Goal: Task Accomplishment & Management: Use online tool/utility

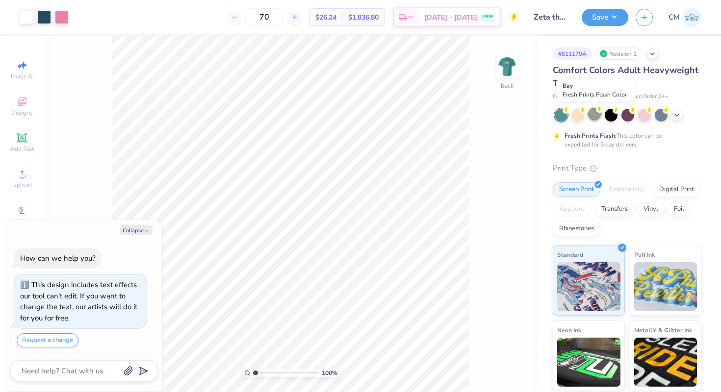
click at [595, 114] on div at bounding box center [594, 114] width 13 height 13
click at [677, 112] on icon at bounding box center [677, 114] width 8 height 8
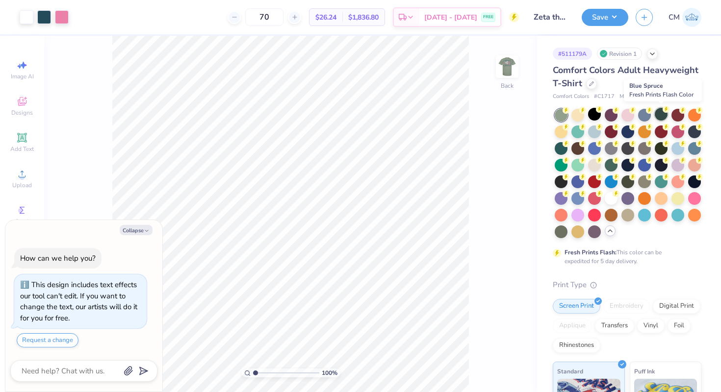
click at [661, 117] on div at bounding box center [661, 114] width 13 height 13
click at [597, 134] on div at bounding box center [594, 132] width 13 height 13
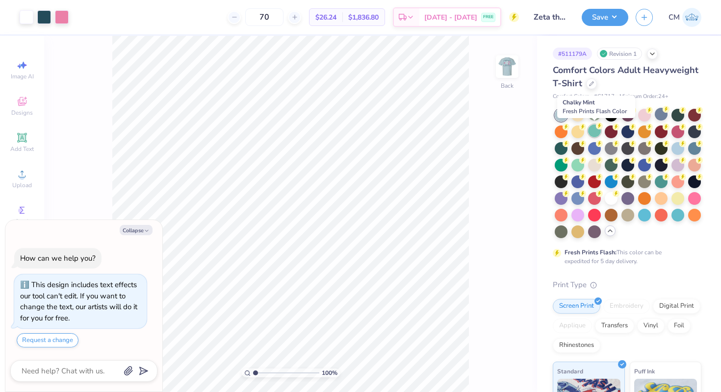
click at [594, 133] on div at bounding box center [594, 131] width 13 height 13
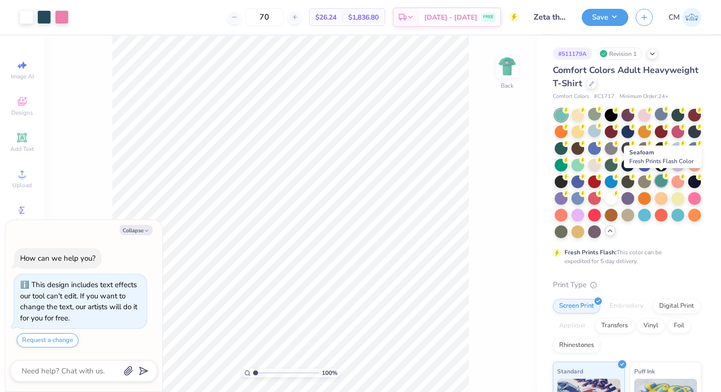
click at [662, 180] on div at bounding box center [661, 181] width 13 height 13
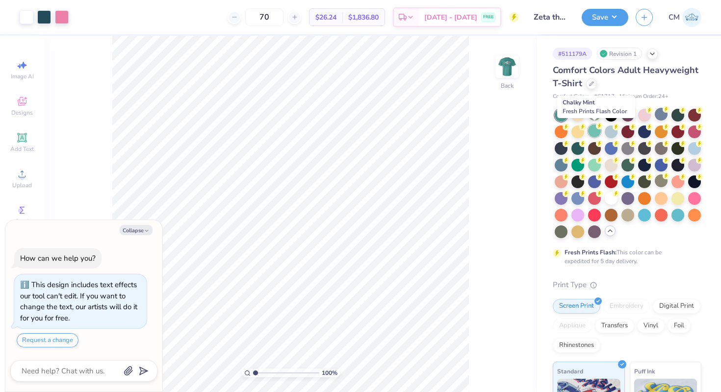
click at [594, 130] on div at bounding box center [594, 131] width 13 height 13
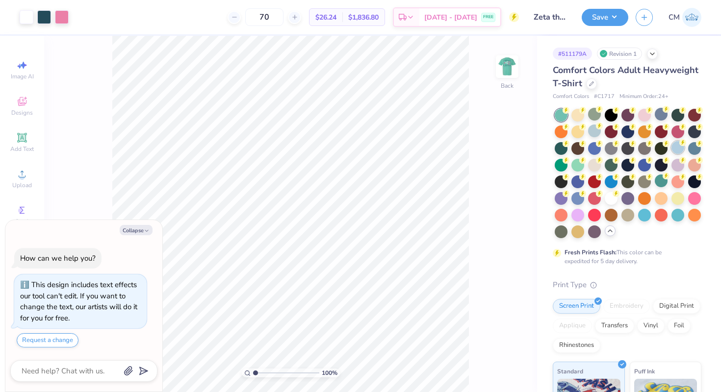
click at [680, 149] on div at bounding box center [677, 147] width 13 height 13
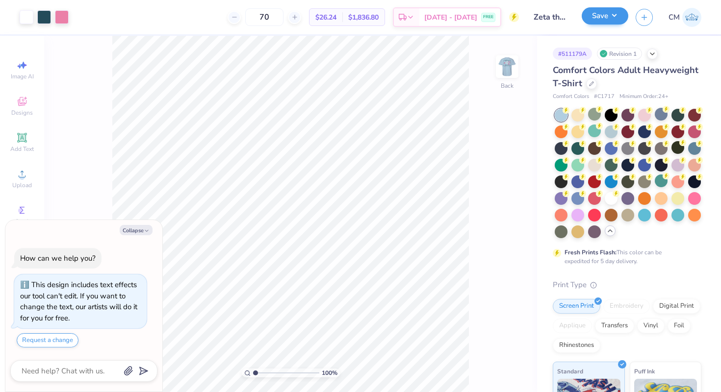
click at [599, 20] on button "Save" at bounding box center [605, 15] width 47 height 17
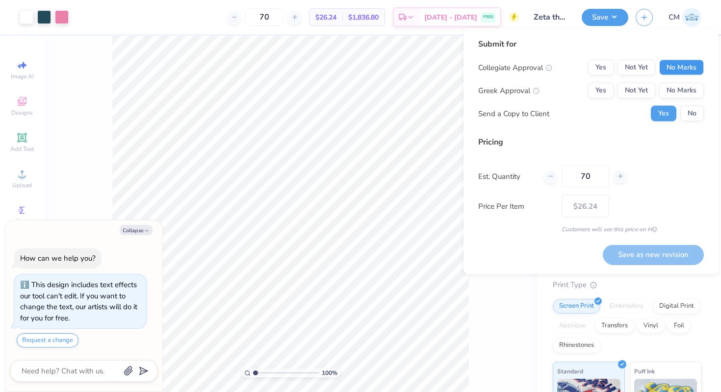
click at [671, 70] on button "No Marks" at bounding box center [681, 68] width 45 height 16
click at [641, 90] on button "Not Yet" at bounding box center [636, 91] width 38 height 16
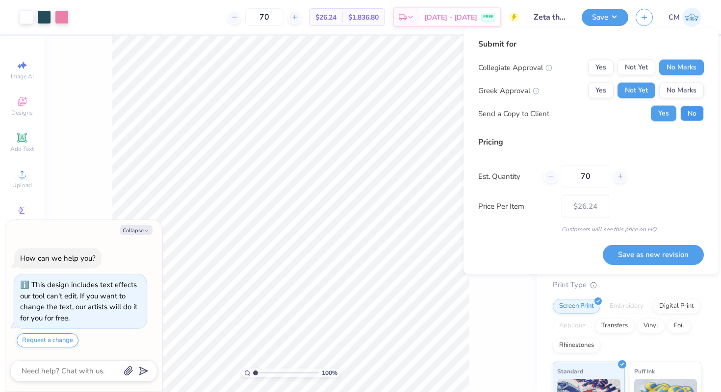
click at [687, 113] on button "No" at bounding box center [692, 114] width 24 height 16
type textarea "x"
click at [650, 254] on button "Save as new revision" at bounding box center [653, 255] width 101 height 20
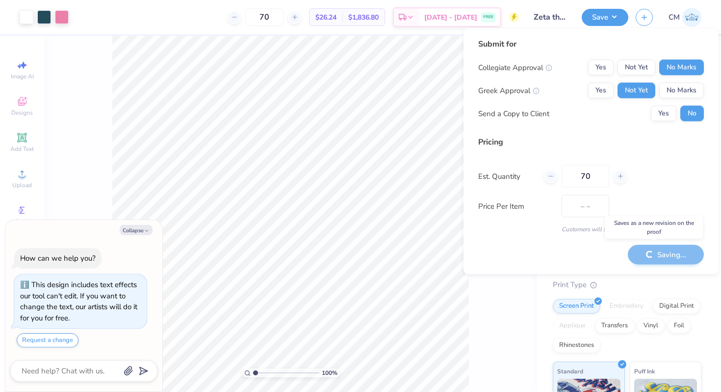
type input "$26.24"
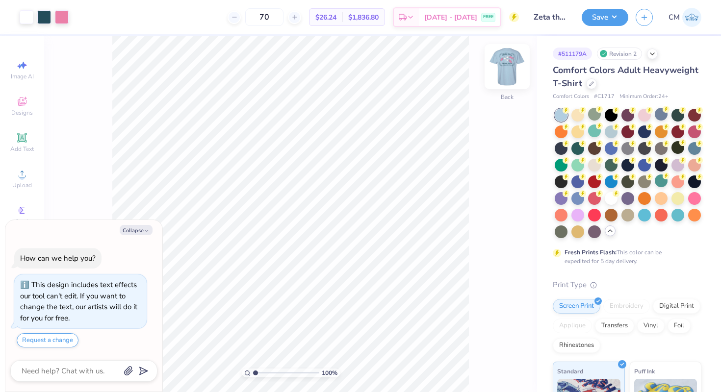
click at [513, 65] on img at bounding box center [506, 66] width 39 height 39
click at [144, 231] on icon "button" at bounding box center [147, 231] width 6 height 6
type textarea "x"
